Goal: Browse casually: Explore the website without a specific task or goal

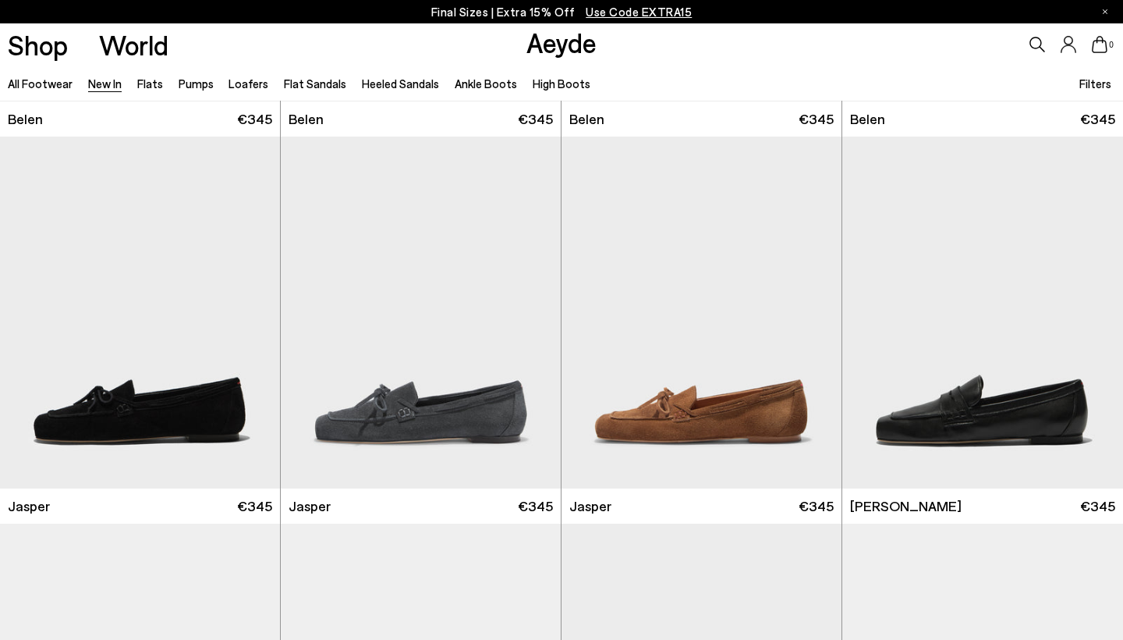
scroll to position [380, 0]
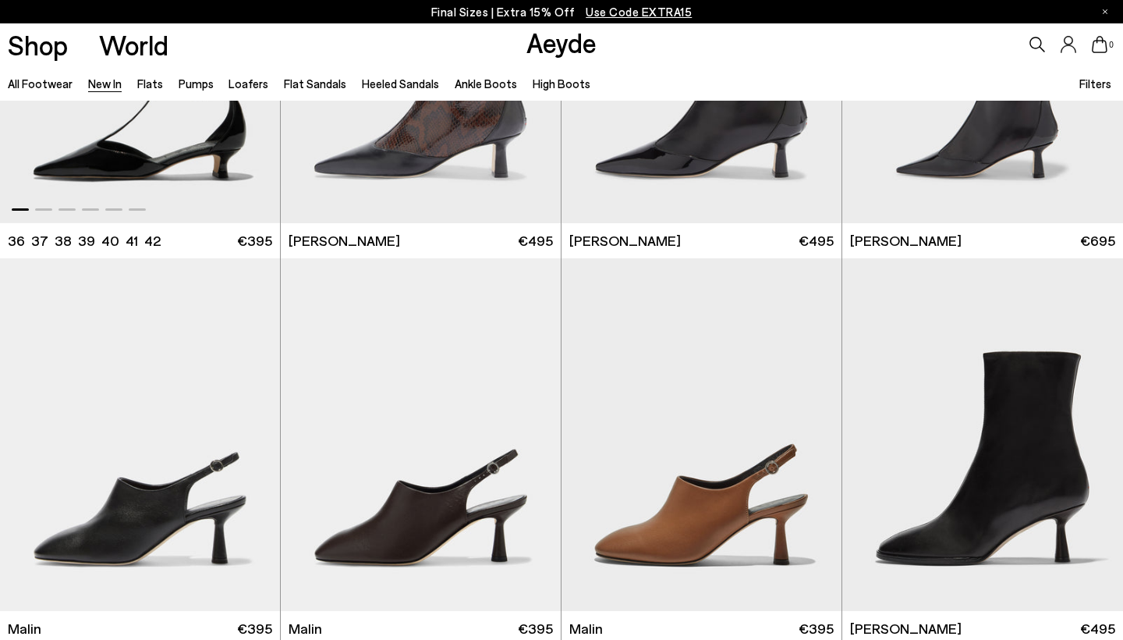
scroll to position [4106, 0]
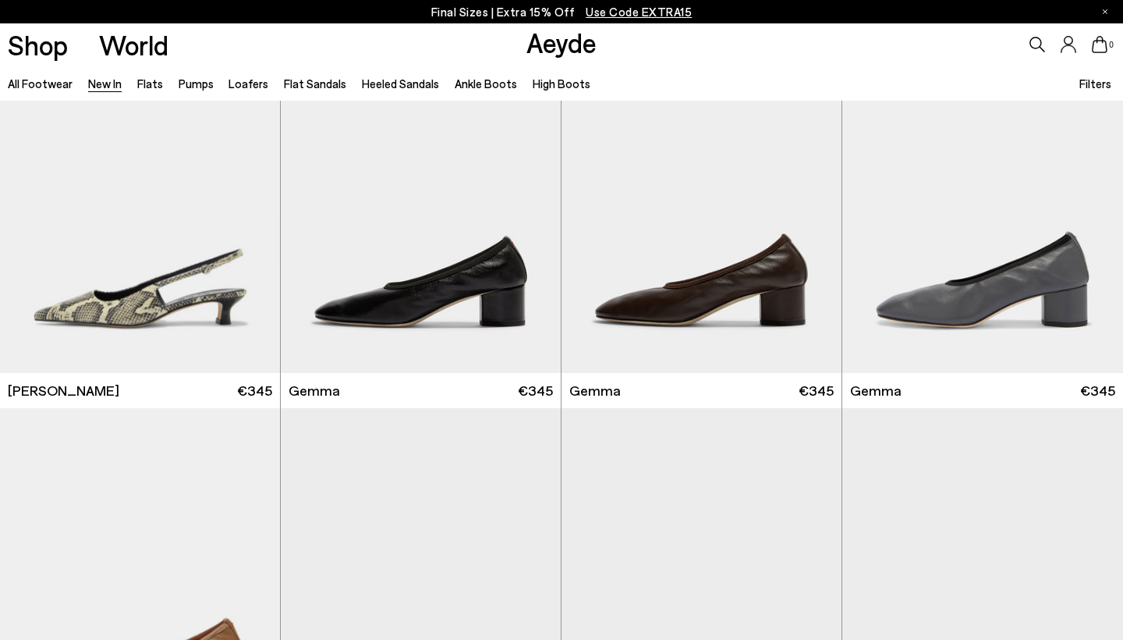
scroll to position [6789, 0]
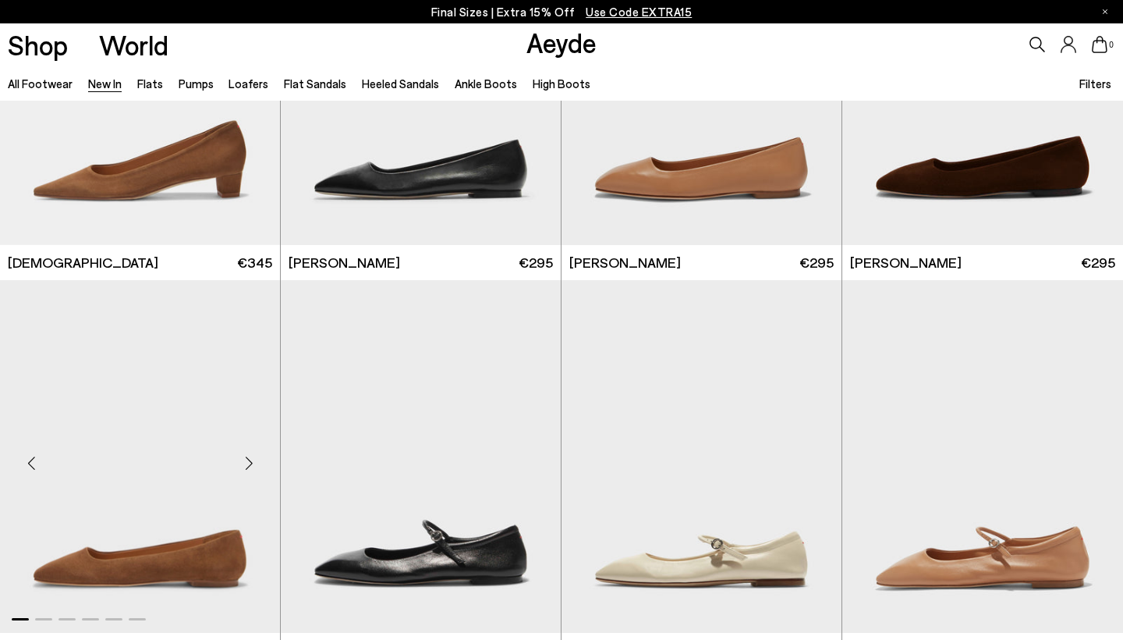
click at [101, 88] on link "New In" at bounding box center [105, 83] width 34 height 14
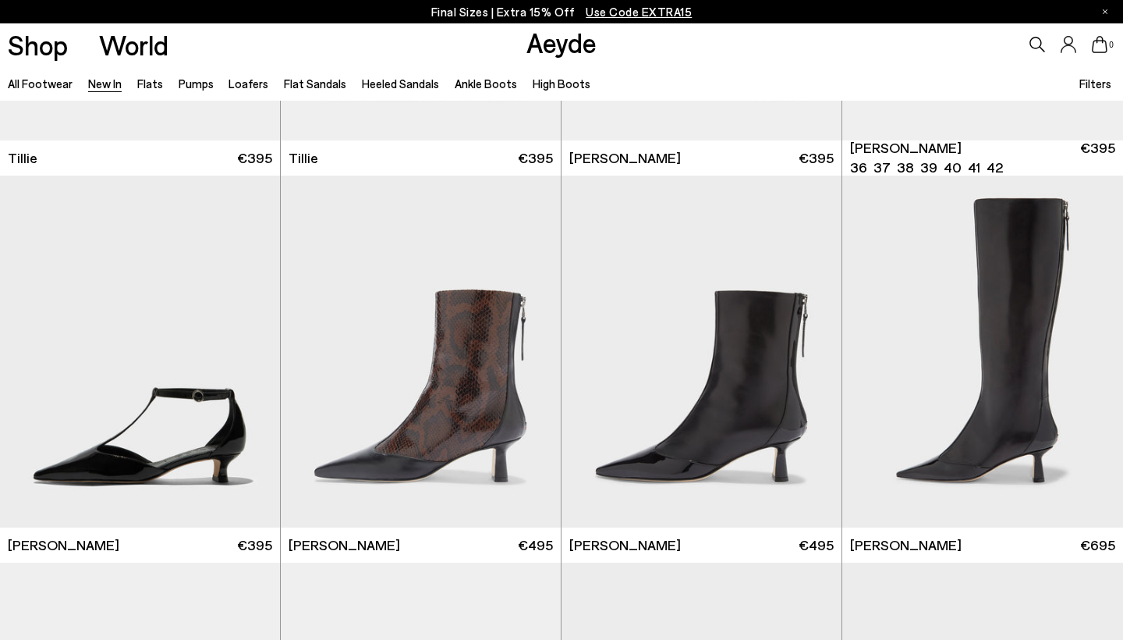
scroll to position [3448, 0]
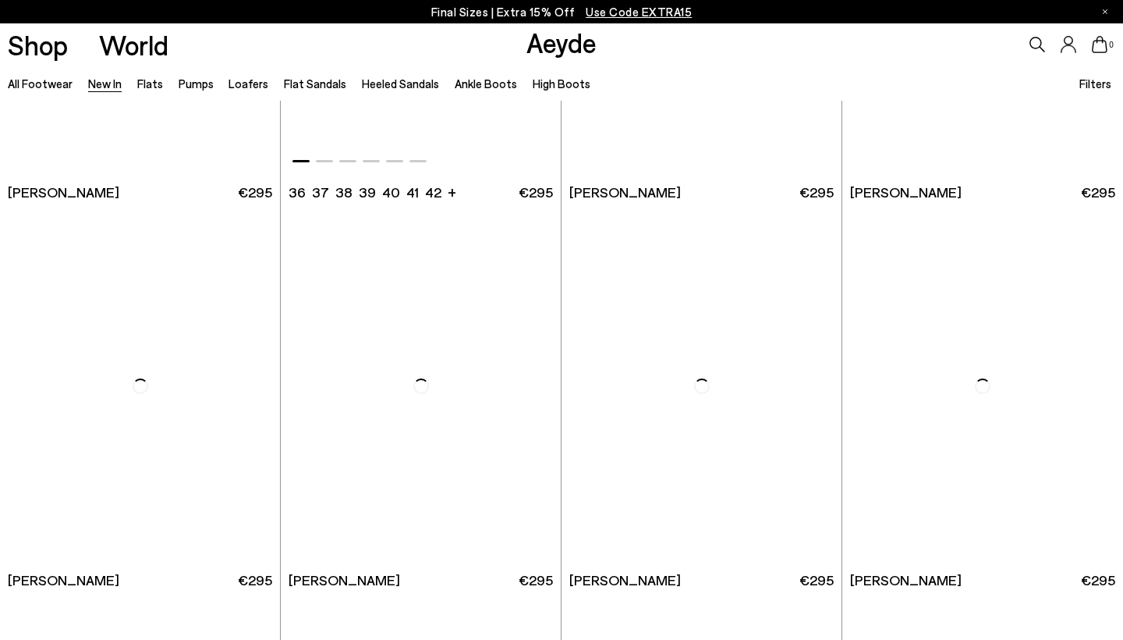
scroll to position [8828, 0]
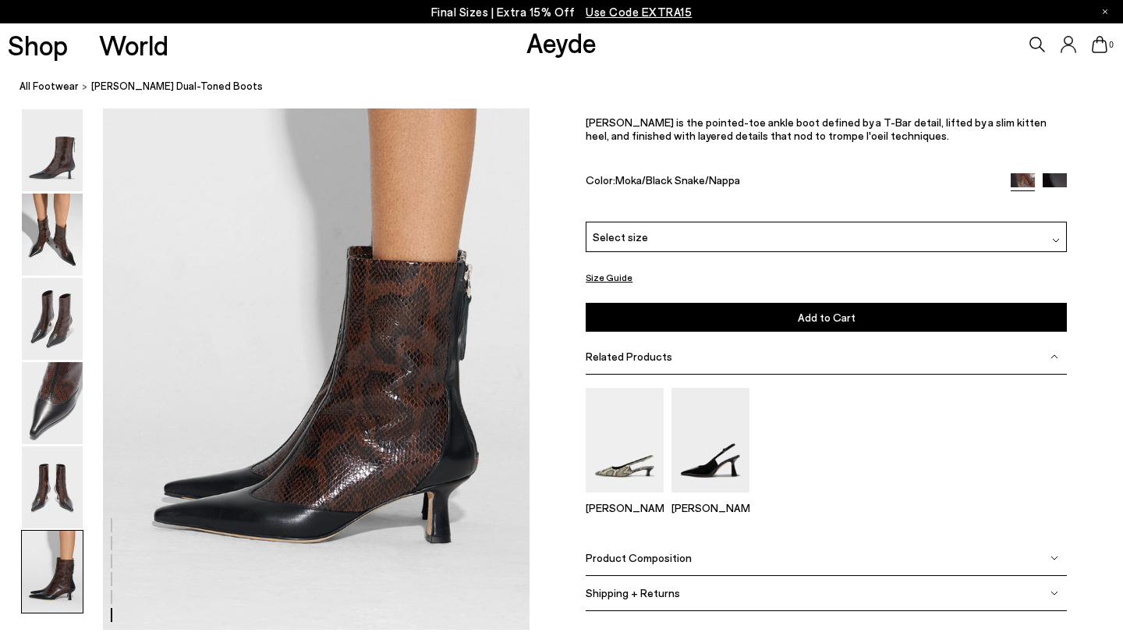
scroll to position [2906, 0]
